Goal: Find specific page/section: Find specific page/section

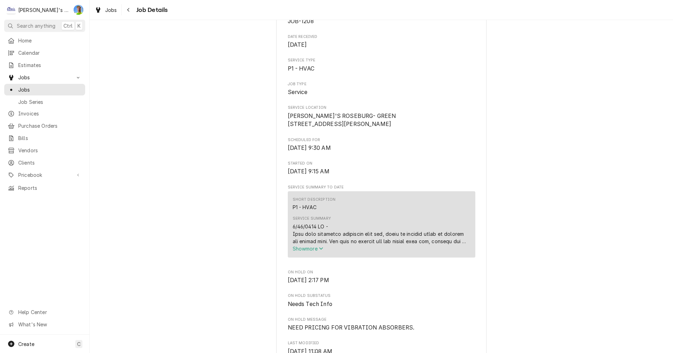
scroll to position [105, 0]
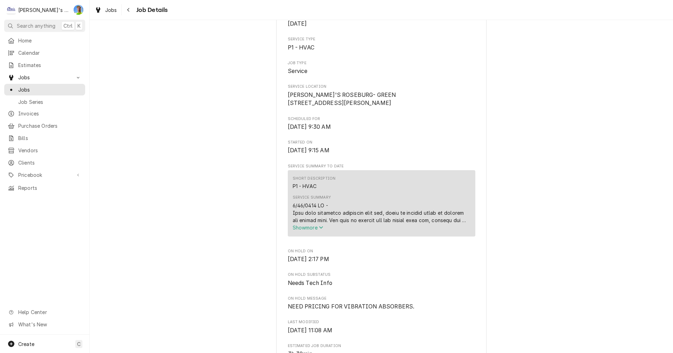
click at [319, 230] on icon "Service Summary" at bounding box center [321, 227] width 4 height 5
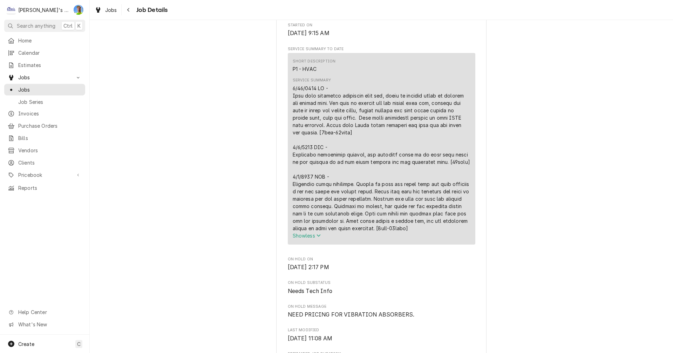
scroll to position [210, 0]
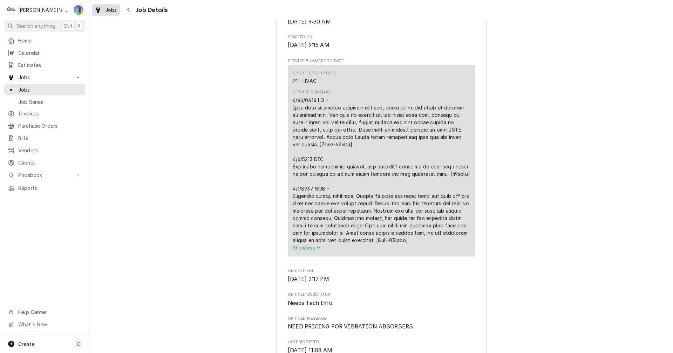
click at [106, 14] on div "Jobs" at bounding box center [105, 10] width 25 height 9
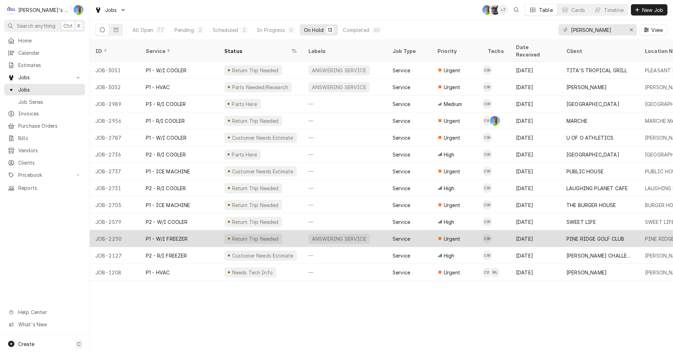
click at [470, 230] on div "Urgent" at bounding box center [457, 238] width 50 height 17
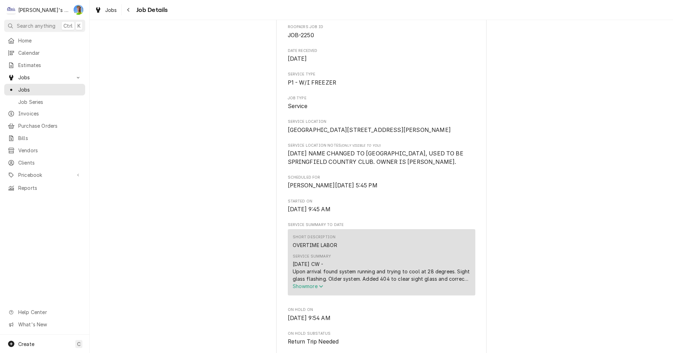
scroll to position [105, 0]
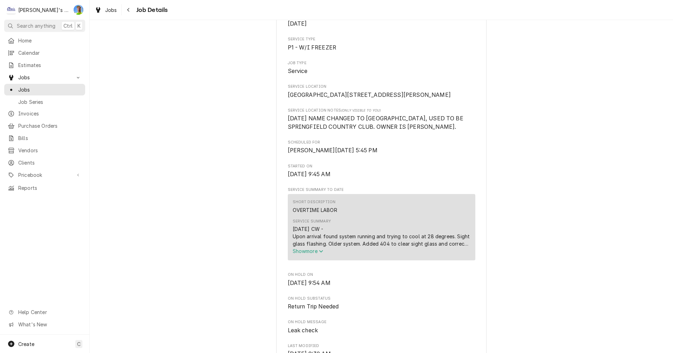
click at [319, 253] on icon "Service Summary" at bounding box center [321, 250] width 4 height 5
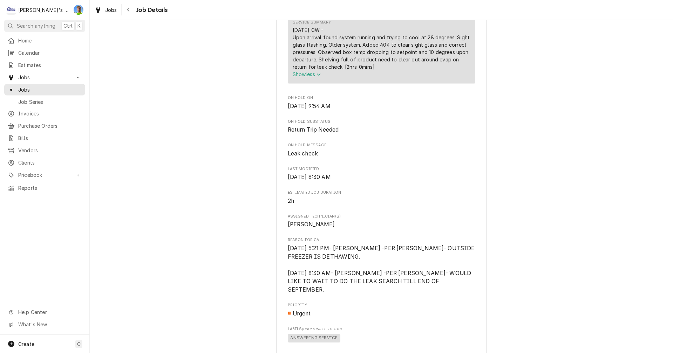
scroll to position [315, 0]
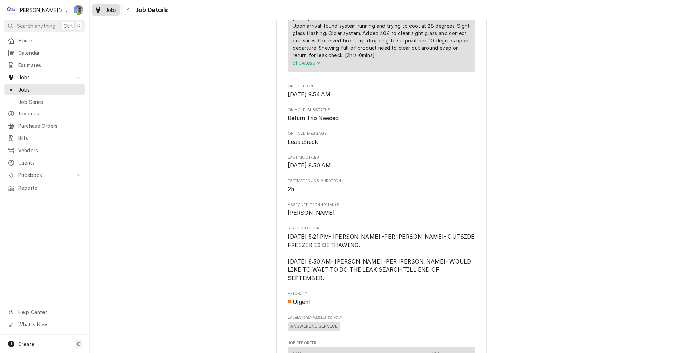
click at [105, 10] on div "Jobs" at bounding box center [105, 10] width 25 height 9
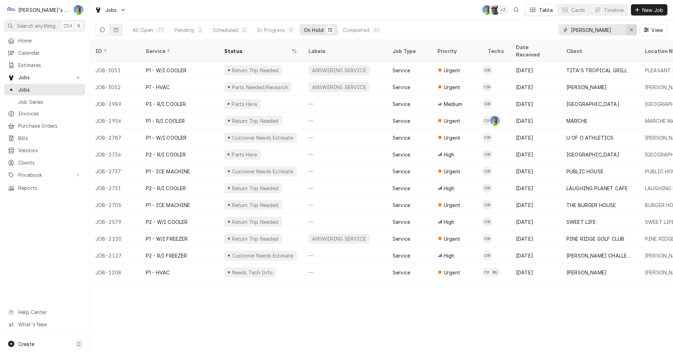
click at [633, 31] on icon "Erase input" at bounding box center [631, 29] width 4 height 5
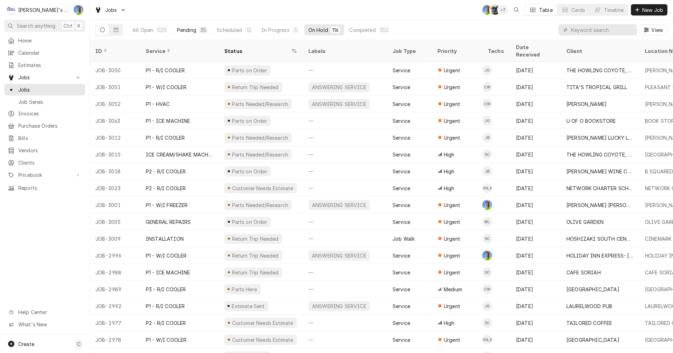
click at [185, 30] on div "Pending" at bounding box center [186, 29] width 19 height 7
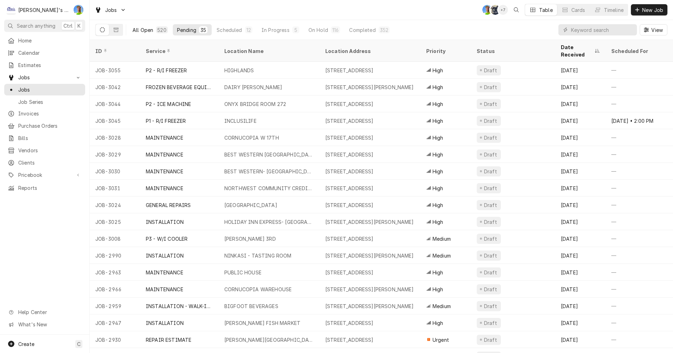
click at [136, 29] on div "All Open" at bounding box center [142, 29] width 21 height 7
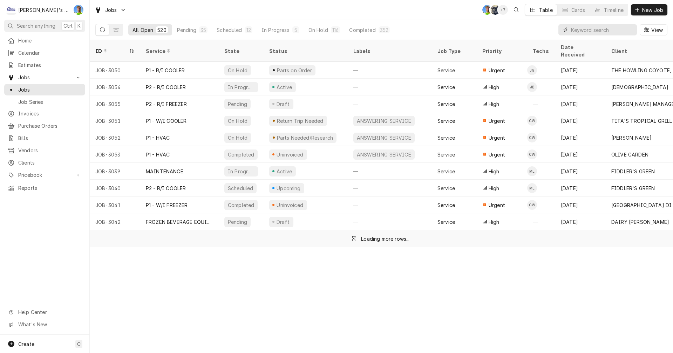
click at [579, 30] on input "Dynamic Content Wrapper" at bounding box center [602, 29] width 62 height 11
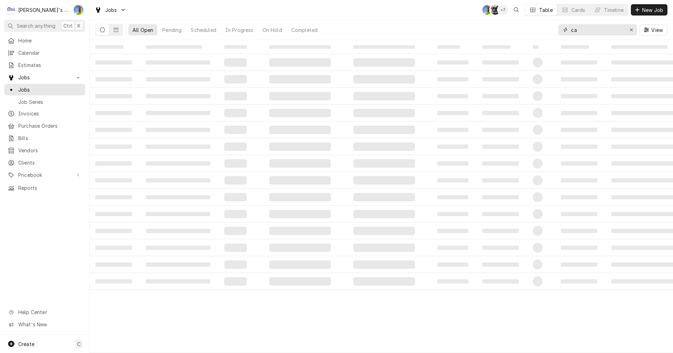
type input "c"
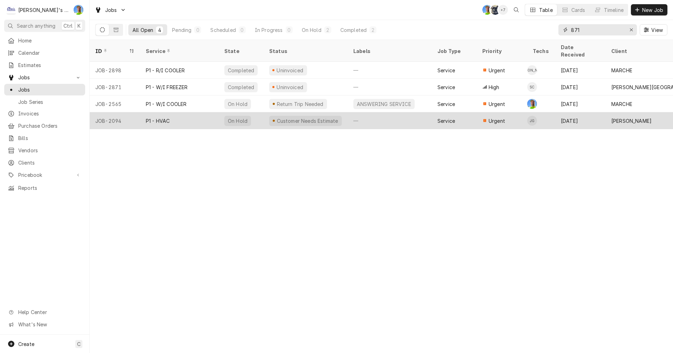
type input "871"
click at [196, 114] on div "P1 - HVAC" at bounding box center [179, 120] width 78 height 17
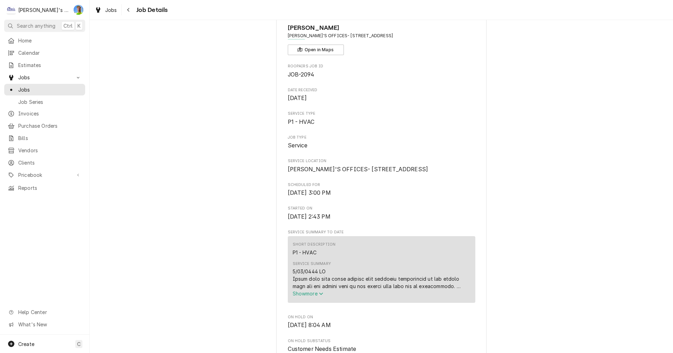
scroll to position [105, 0]
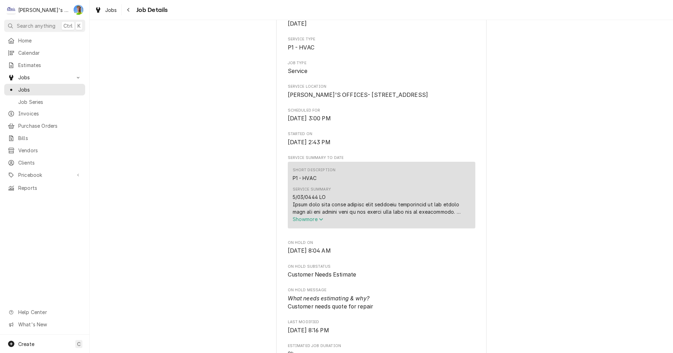
click at [315, 222] on span "Show more" at bounding box center [308, 219] width 31 height 6
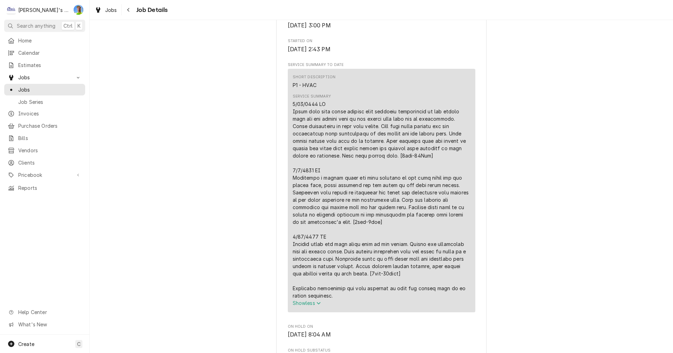
scroll to position [210, 0]
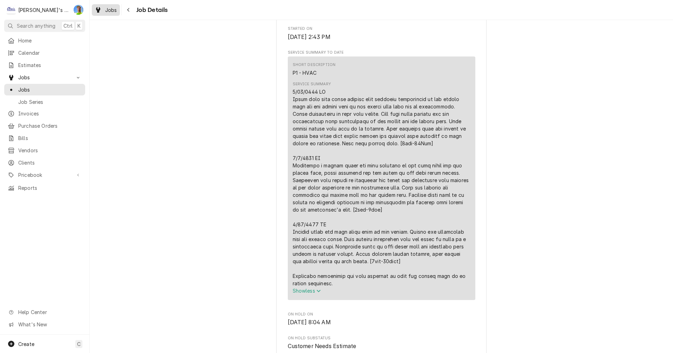
click at [108, 12] on span "Jobs" at bounding box center [111, 9] width 12 height 7
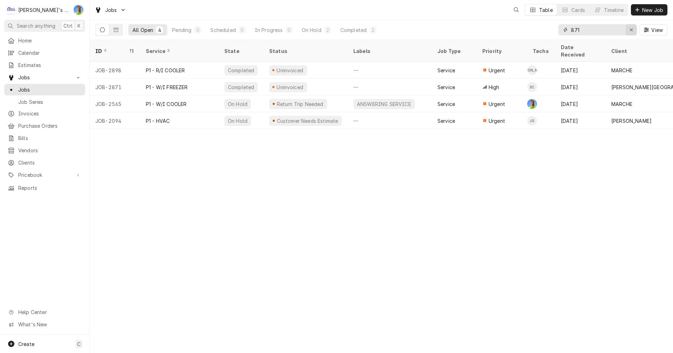
click at [628, 27] on div "Erase input" at bounding box center [631, 29] width 7 height 7
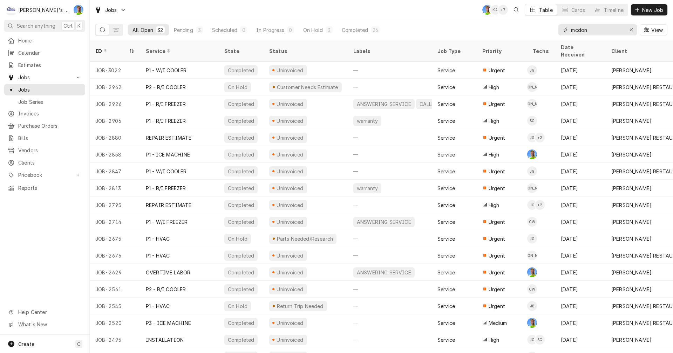
type input "mcdon"
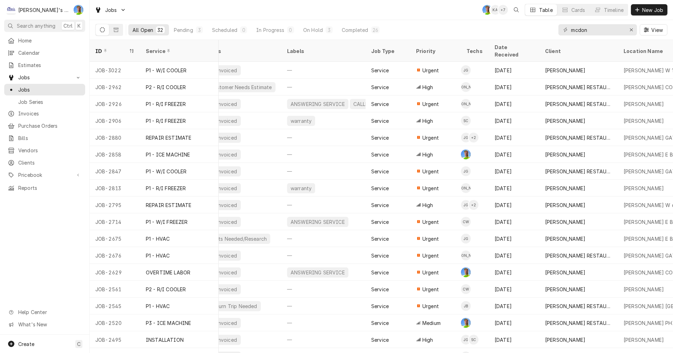
scroll to position [0, 47]
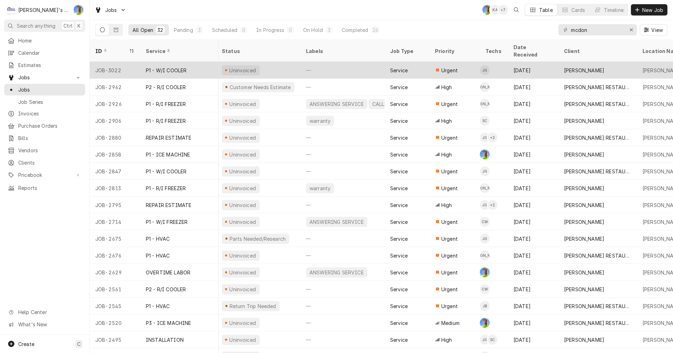
click at [335, 64] on div "—" at bounding box center [342, 70] width 84 height 17
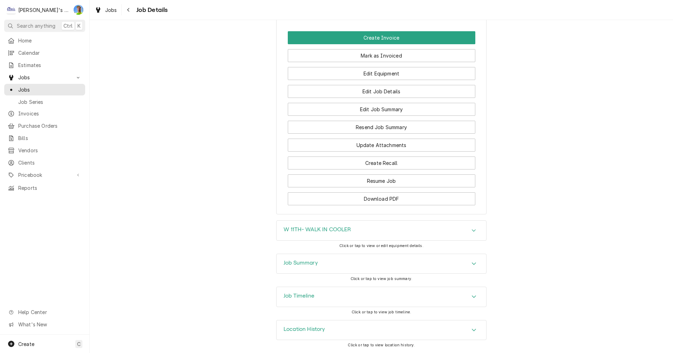
scroll to position [762, 0]
click at [471, 266] on div "Accordion Header" at bounding box center [474, 263] width 11 height 8
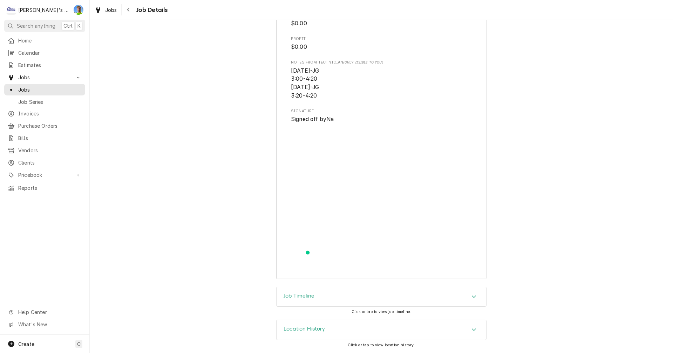
scroll to position [1353, 0]
click at [111, 12] on span "Jobs" at bounding box center [111, 9] width 12 height 7
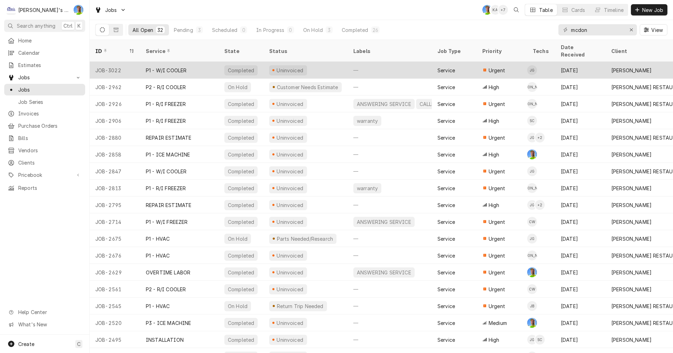
click at [626, 67] on div "[PERSON_NAME]" at bounding box center [631, 70] width 40 height 7
